Goal: Transaction & Acquisition: Purchase product/service

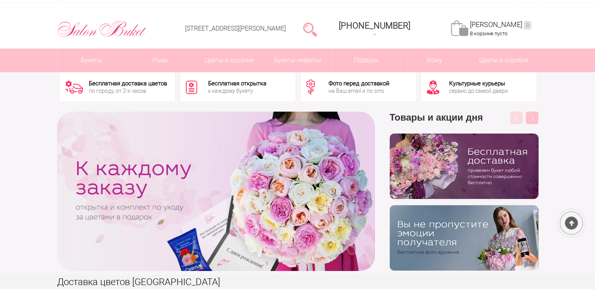
scroll to position [39, 0]
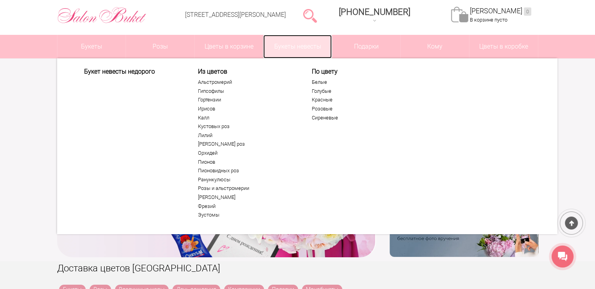
click at [285, 50] on link "Букеты невесты" at bounding box center [297, 46] width 68 height 23
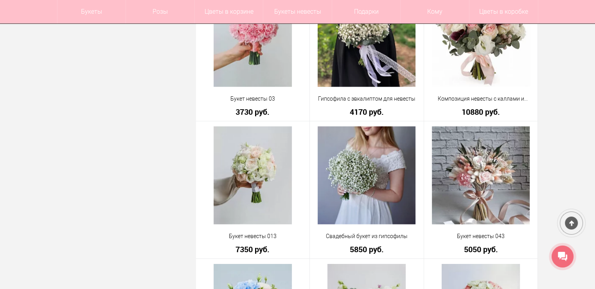
scroll to position [1955, 0]
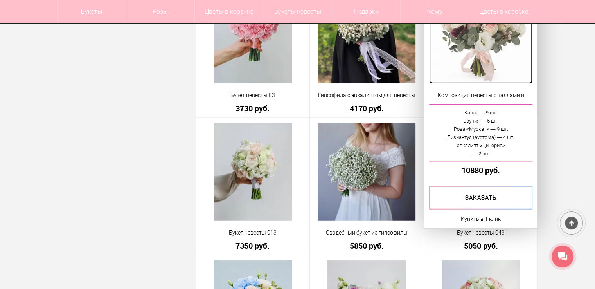
click at [499, 61] on img at bounding box center [481, 35] width 98 height 98
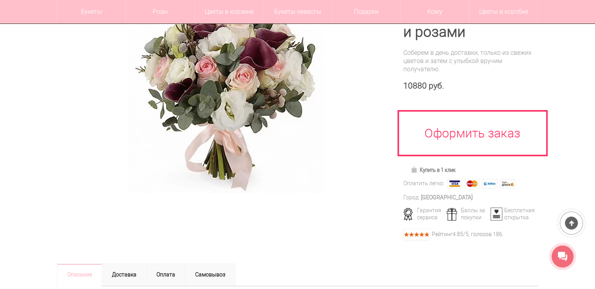
scroll to position [78, 0]
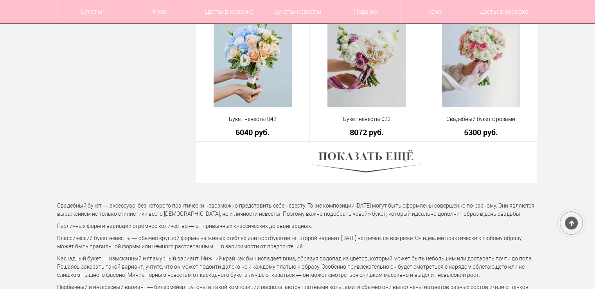
scroll to position [2252, 0]
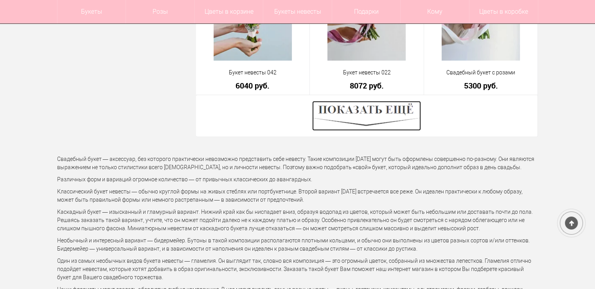
click at [392, 111] on img at bounding box center [366, 116] width 109 height 30
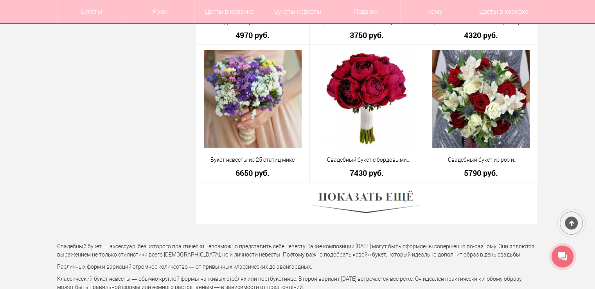
scroll to position [4363, 0]
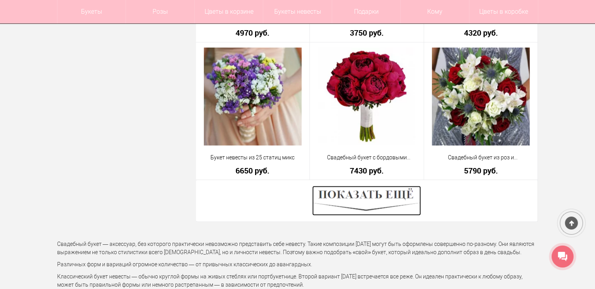
click at [386, 202] on img at bounding box center [366, 200] width 109 height 30
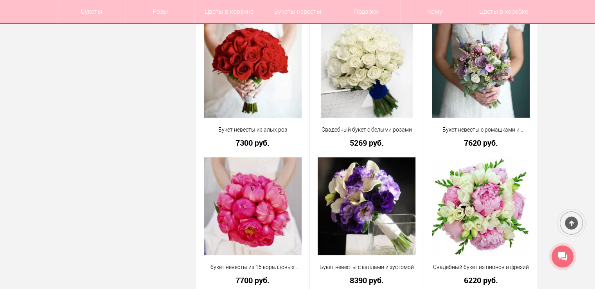
scroll to position [5301, 0]
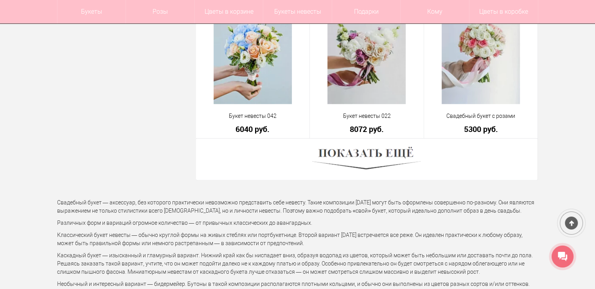
scroll to position [2202, 0]
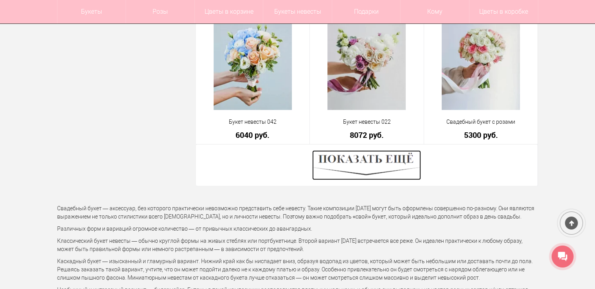
click at [358, 161] on img at bounding box center [366, 165] width 109 height 30
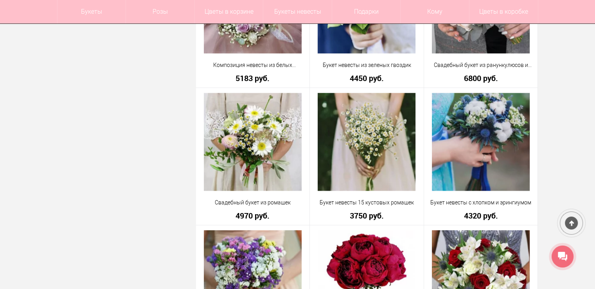
scroll to position [4313, 0]
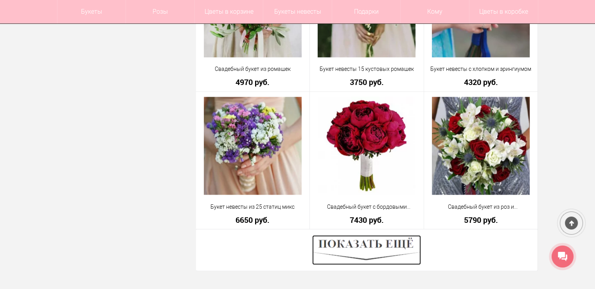
click at [365, 243] on img at bounding box center [366, 250] width 109 height 30
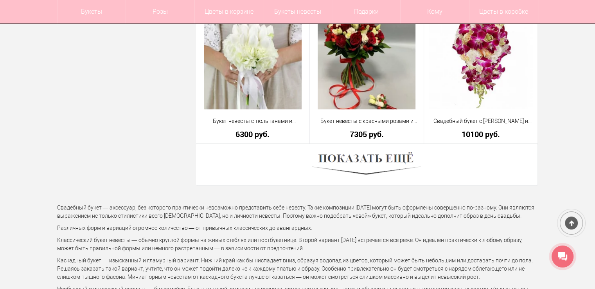
scroll to position [6620, 0]
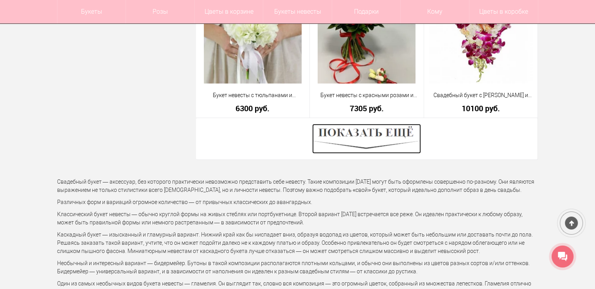
click at [373, 133] on img at bounding box center [366, 139] width 109 height 30
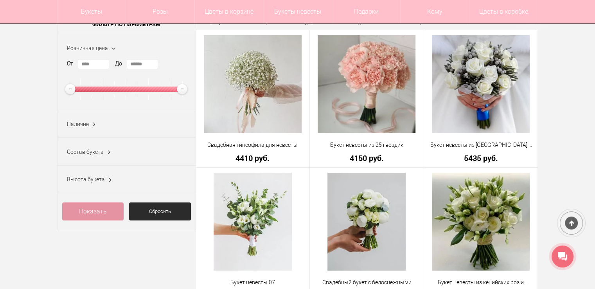
scroll to position [117, 0]
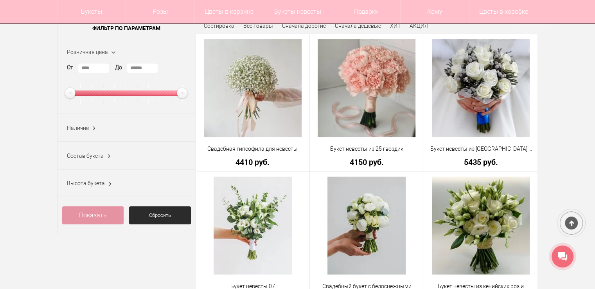
click at [89, 154] on span "Состав букета" at bounding box center [85, 155] width 37 height 6
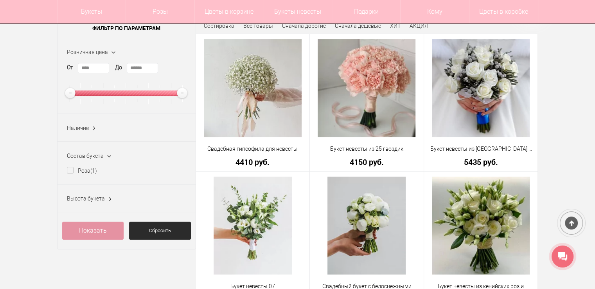
click at [97, 152] on span "Состав букета" at bounding box center [85, 155] width 37 height 6
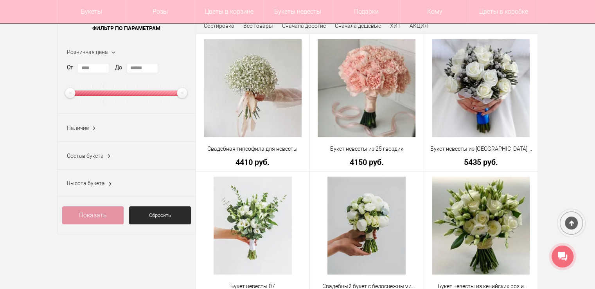
click at [97, 135] on div "Наличие Все Нет (122)" at bounding box center [126, 128] width 138 height 28
click at [72, 127] on span "Наличие" at bounding box center [78, 128] width 22 height 6
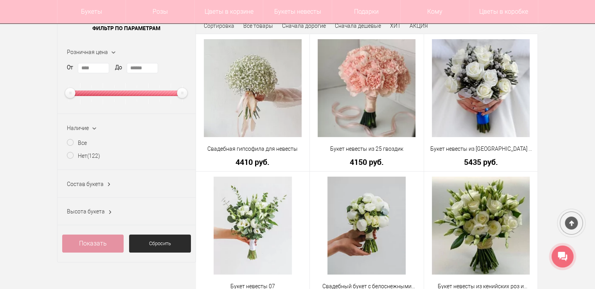
click at [72, 126] on span "Наличие" at bounding box center [78, 128] width 22 height 6
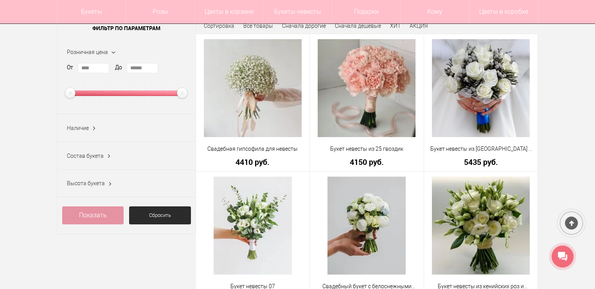
click at [82, 132] on div "Наличие Все Нет (122)" at bounding box center [126, 128] width 138 height 28
click at [86, 182] on span "Высота букета" at bounding box center [86, 183] width 38 height 6
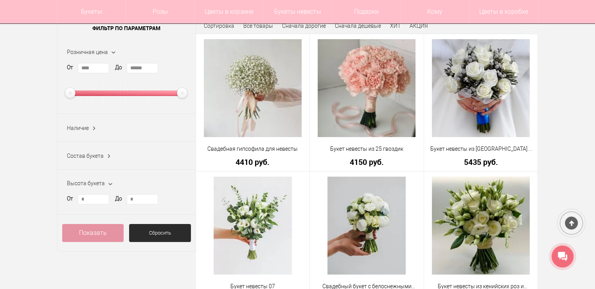
click at [86, 182] on span "Высота букета" at bounding box center [86, 183] width 38 height 6
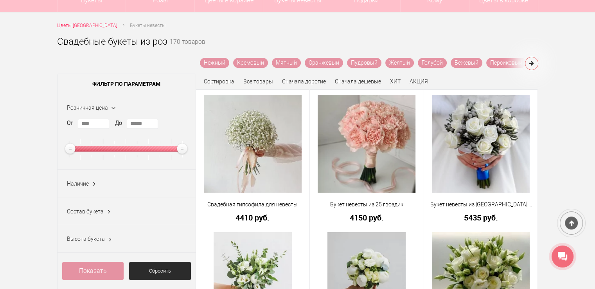
scroll to position [0, 0]
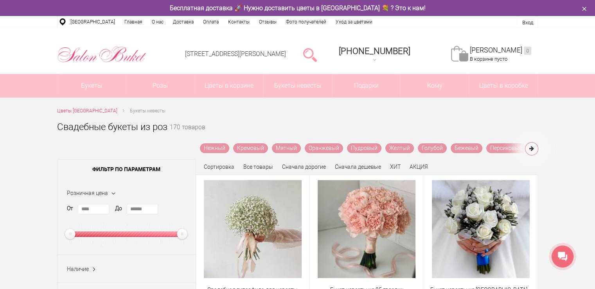
click at [218, 168] on span "Сортировка" at bounding box center [219, 166] width 30 height 6
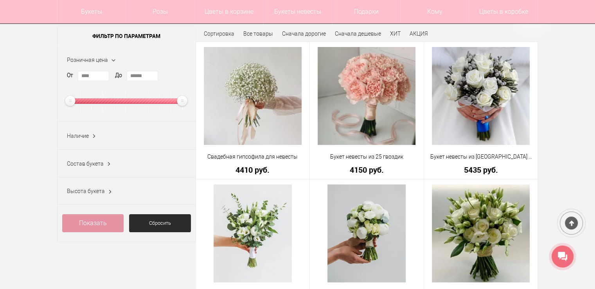
scroll to position [78, 0]
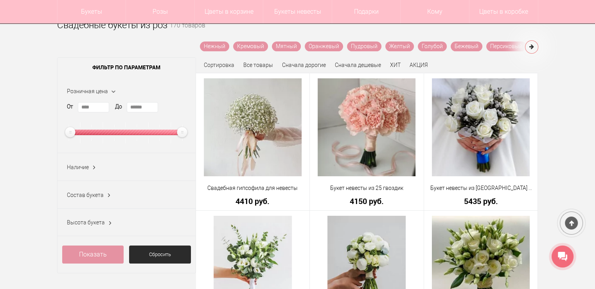
click at [94, 197] on span "Состав букета" at bounding box center [85, 195] width 37 height 6
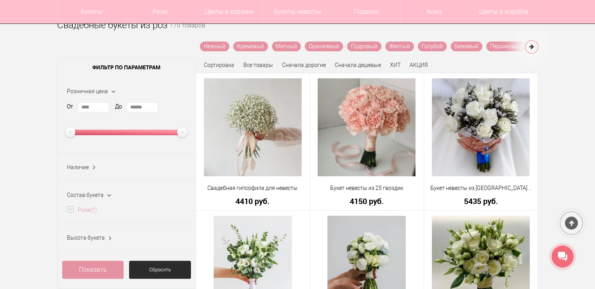
click at [94, 209] on ins "(1)" at bounding box center [93, 209] width 7 height 6
click at [145, 265] on link "Сбросить" at bounding box center [160, 269] width 62 height 18
click at [150, 271] on link "Сбросить" at bounding box center [160, 269] width 62 height 18
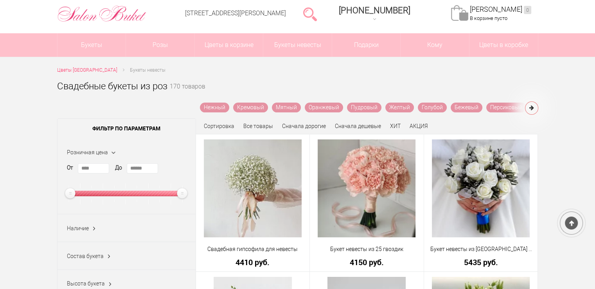
scroll to position [39, 0]
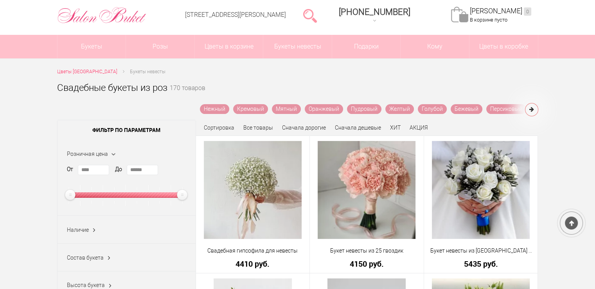
click at [94, 257] on span "Состав букета" at bounding box center [85, 257] width 37 height 6
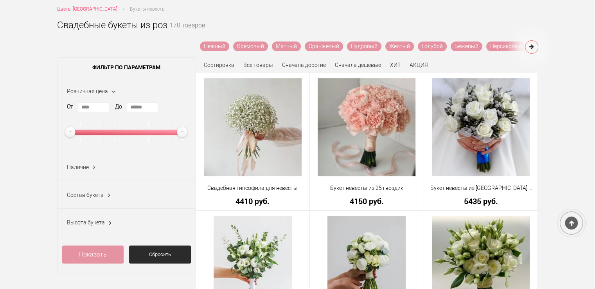
scroll to position [102, 0]
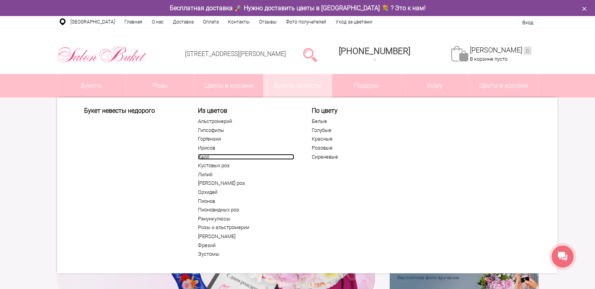
click at [199, 156] on link "Калл" at bounding box center [246, 157] width 96 height 6
